Goal: Register for event/course

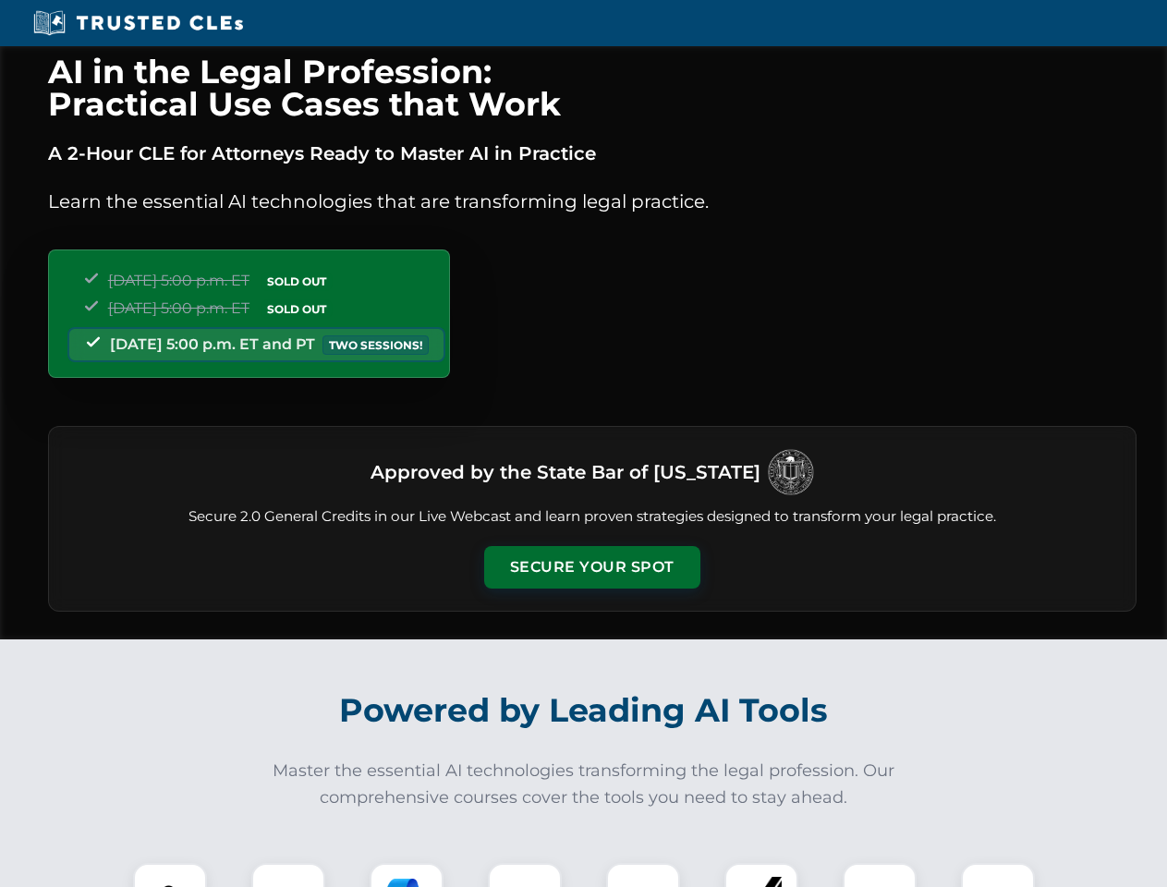
click at [591, 567] on button "Secure Your Spot" at bounding box center [592, 567] width 216 height 43
click at [170, 875] on img at bounding box center [170, 900] width 54 height 54
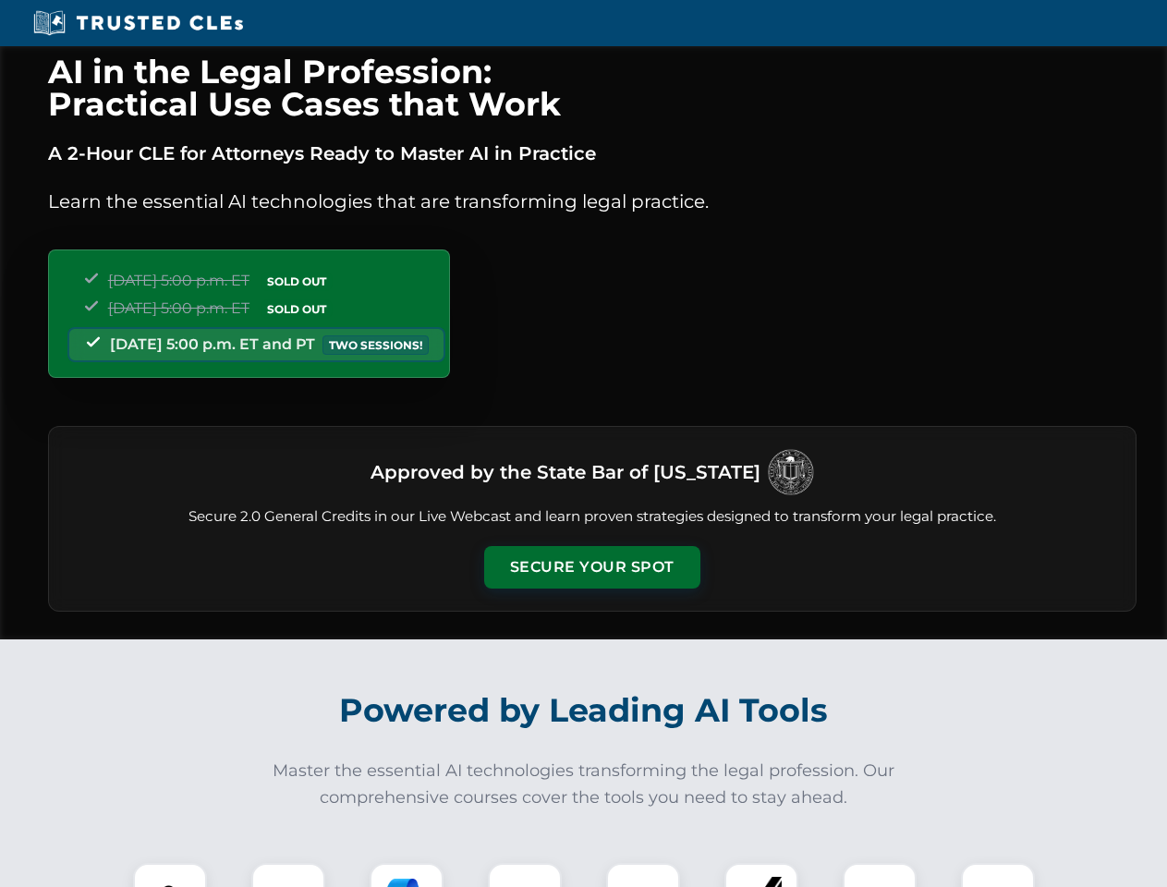
click at [591, 567] on button "Secure Your Spot" at bounding box center [592, 567] width 216 height 43
click at [170, 875] on img at bounding box center [170, 900] width 54 height 54
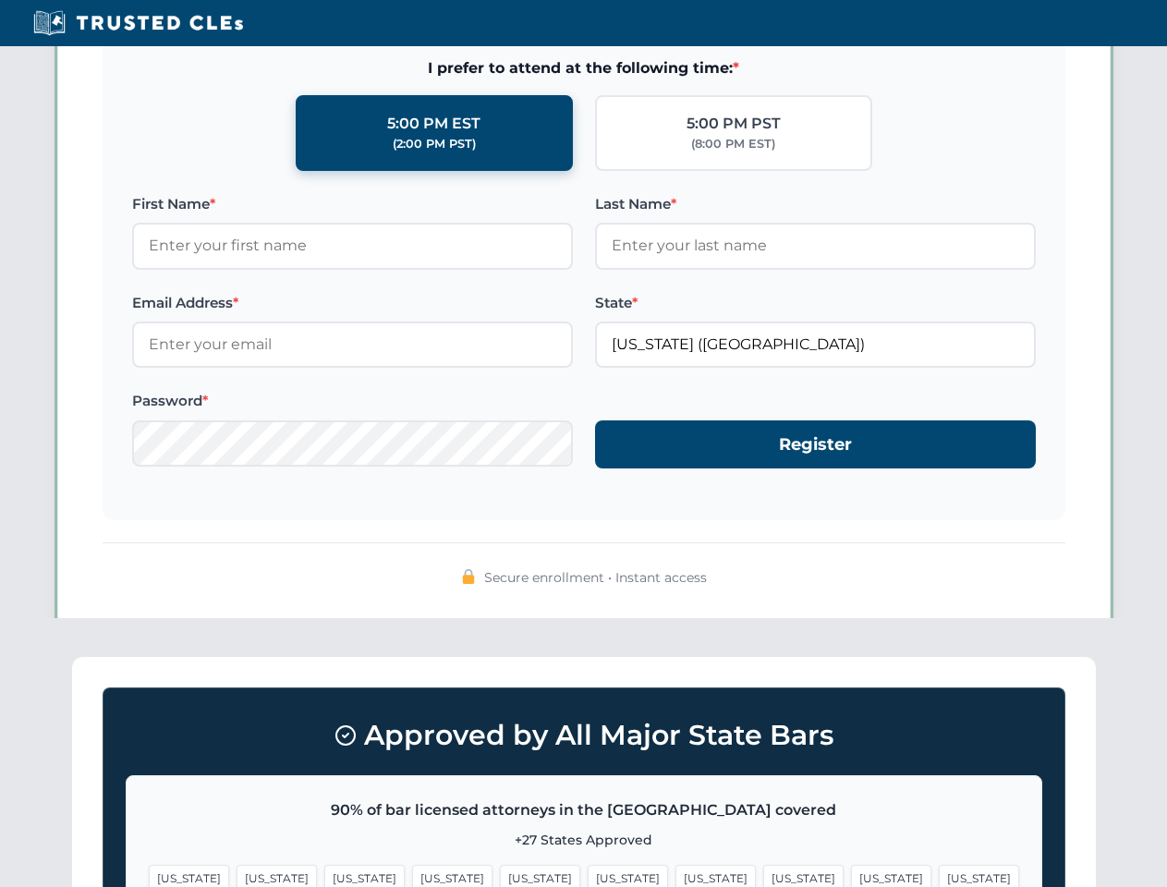
click at [588, 875] on span "[US_STATE]" at bounding box center [628, 878] width 80 height 27
click at [675, 875] on span "[US_STATE]" at bounding box center [715, 878] width 80 height 27
click at [851, 875] on span "[US_STATE]" at bounding box center [891, 878] width 80 height 27
